Goal: Navigation & Orientation: Find specific page/section

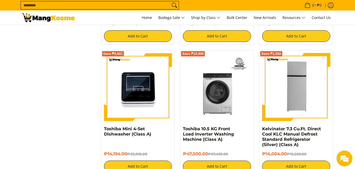
scroll to position [840, 0]
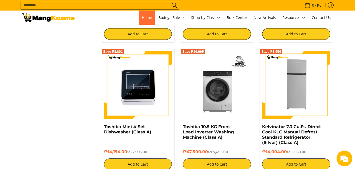
click at [145, 18] on span "Home" at bounding box center [147, 17] width 10 height 5
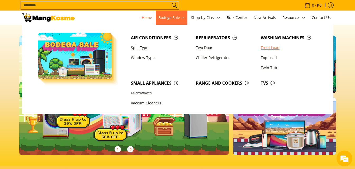
click at [271, 49] on link "Front Load" at bounding box center [290, 48] width 65 height 10
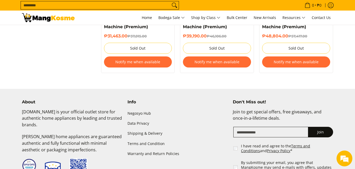
scroll to position [611, 0]
